Goal: Check status: Check status

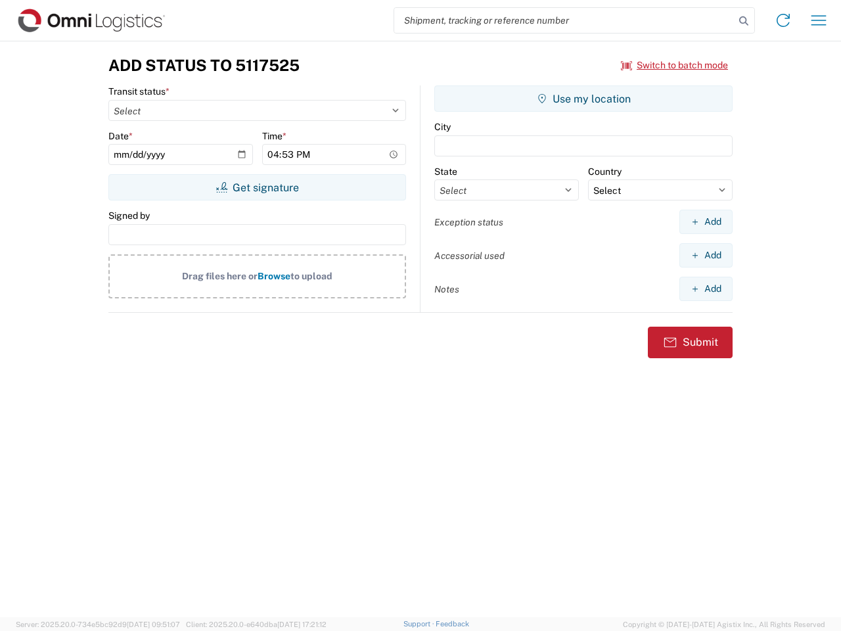
click at [564, 20] on input "search" at bounding box center [564, 20] width 340 height 25
click at [744, 21] on icon at bounding box center [743, 21] width 18 height 18
click at [783, 20] on icon at bounding box center [783, 20] width 21 height 21
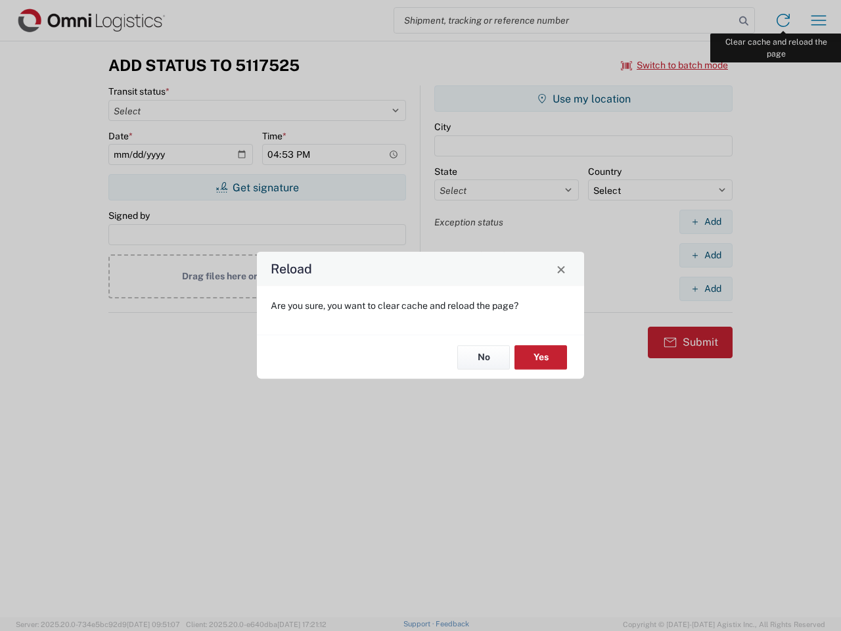
click at [818, 20] on div "Reload Are you sure, you want to clear cache and reload the page? No Yes" at bounding box center [420, 315] width 841 height 631
click at [675, 65] on div "Reload Are you sure, you want to clear cache and reload the page? No Yes" at bounding box center [420, 315] width 841 height 631
click at [257, 187] on div "Reload Are you sure, you want to clear cache and reload the page? No Yes" at bounding box center [420, 315] width 841 height 631
click at [583, 99] on div "Reload Are you sure, you want to clear cache and reload the page? No Yes" at bounding box center [420, 315] width 841 height 631
click at [706, 221] on div "Reload Are you sure, you want to clear cache and reload the page? No Yes" at bounding box center [420, 315] width 841 height 631
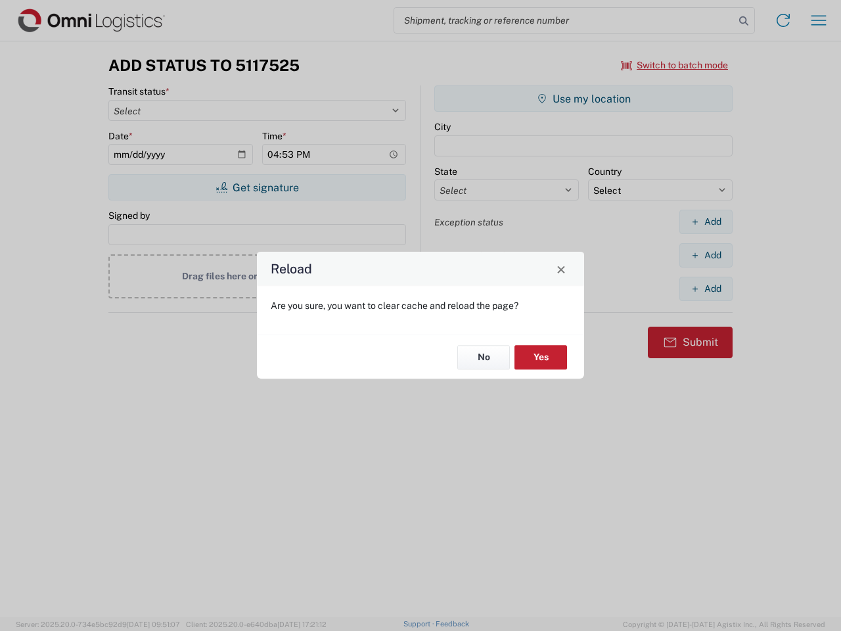
click at [706, 255] on div "Reload Are you sure, you want to clear cache and reload the page? No Yes" at bounding box center [420, 315] width 841 height 631
click at [706, 288] on div "Reload Are you sure, you want to clear cache and reload the page? No Yes" at bounding box center [420, 315] width 841 height 631
